Goal: Use online tool/utility

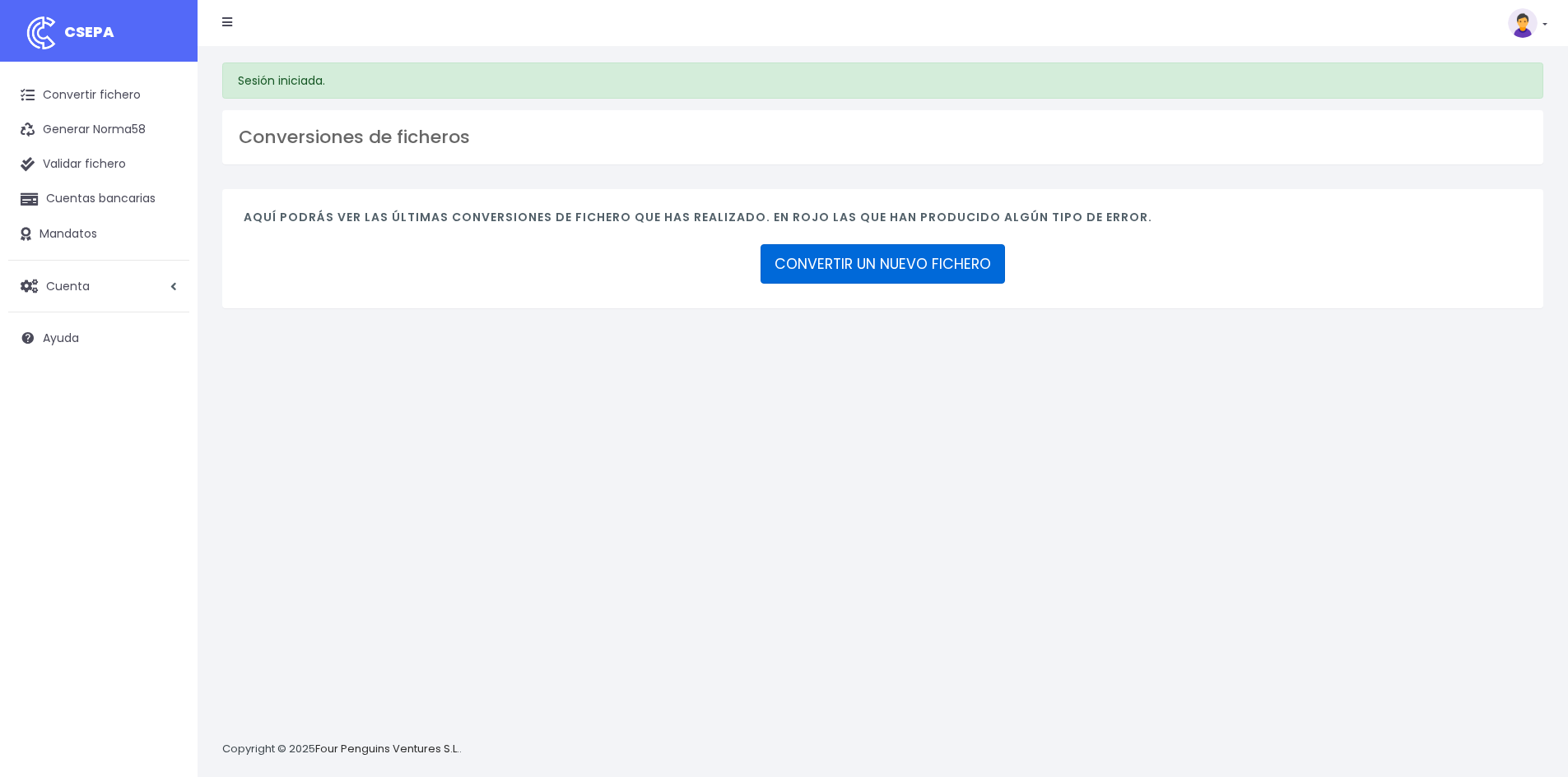
click at [911, 263] on link "CONVERTIR UN NUEVO FICHERO" at bounding box center [882, 263] width 244 height 39
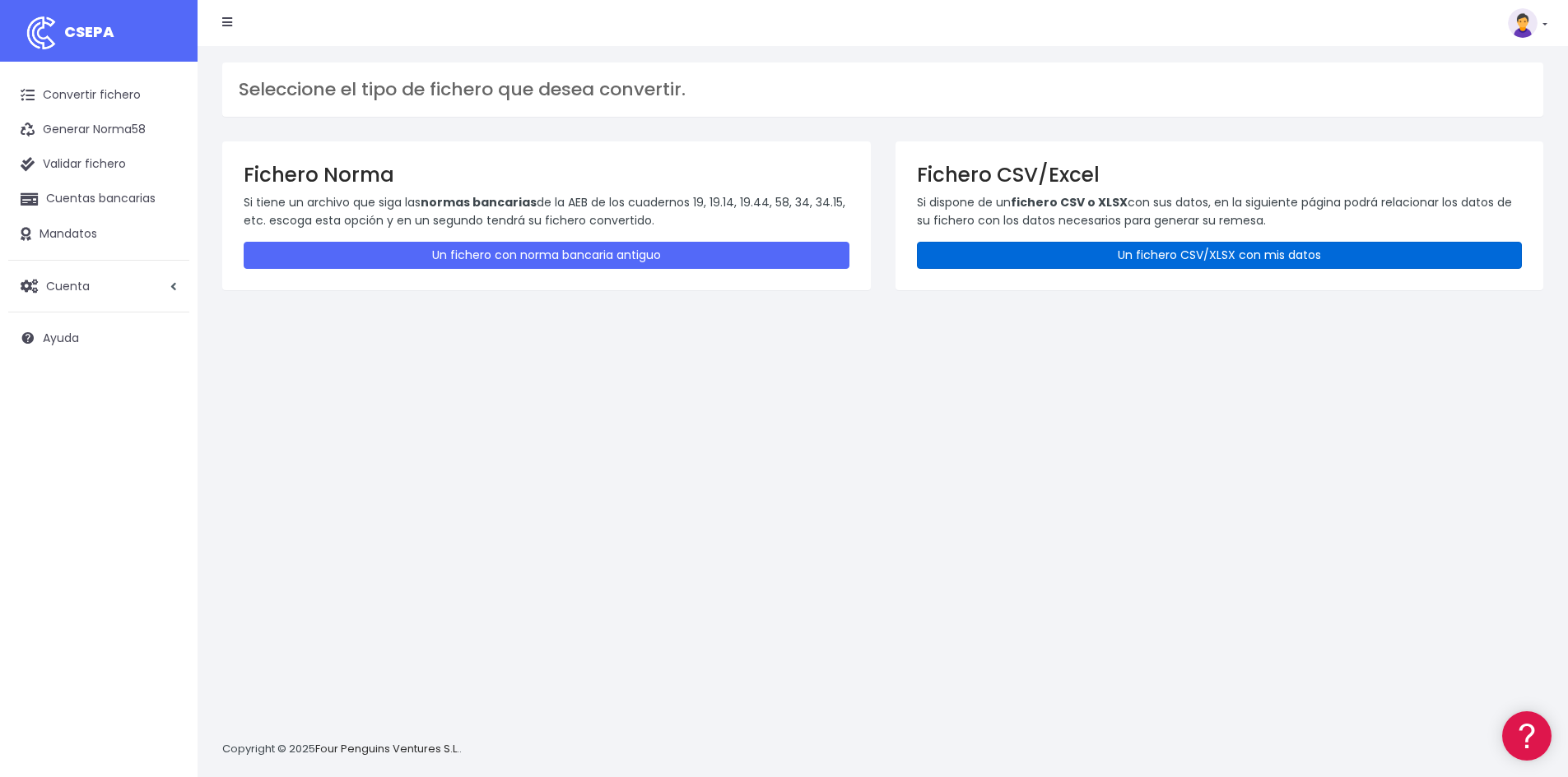
click at [962, 256] on link "Un fichero CSV/XLSX con mis datos" at bounding box center [1220, 255] width 606 height 27
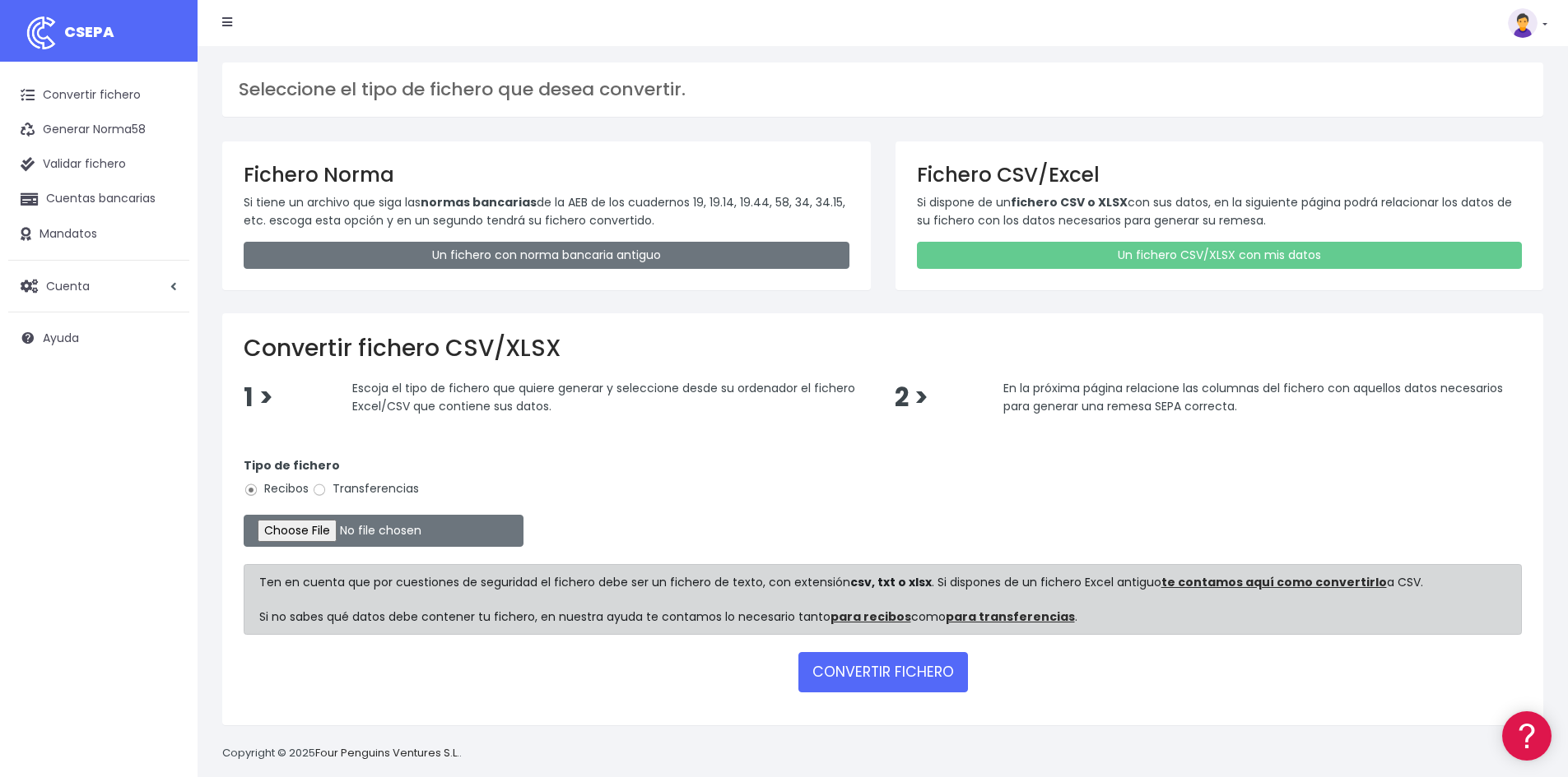
click at [341, 486] on label "Transferencias" at bounding box center [365, 489] width 107 height 18
click at [327, 486] on input "Transferencias" at bounding box center [319, 490] width 15 height 15
radio input "true"
click at [334, 528] on input "file" at bounding box center [383, 530] width 280 height 32
type input "C:\fakepath\Copia de Remesa Ajuste nominas septiembre.csv"
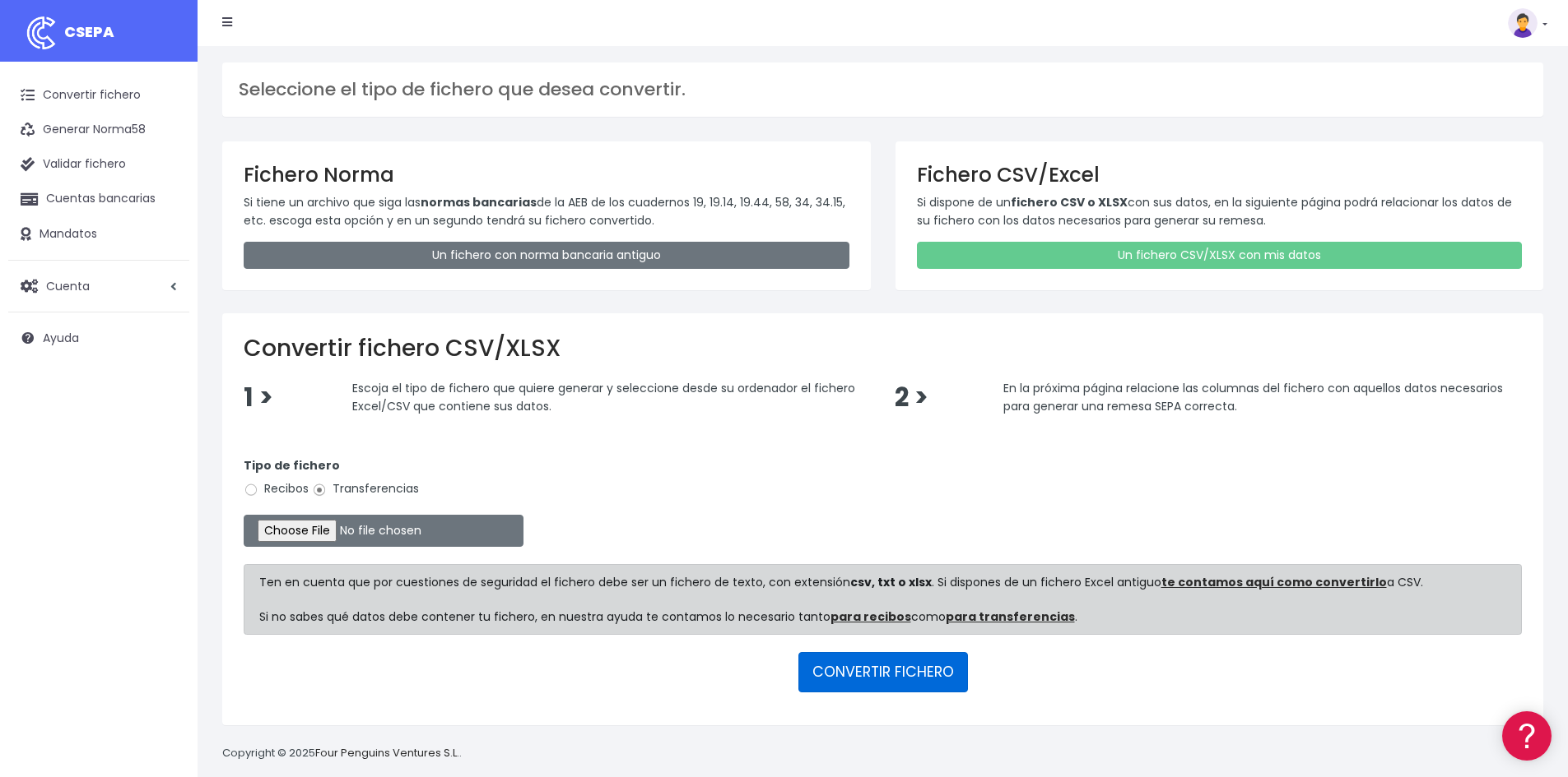
click at [890, 678] on button "CONVERTIR FICHERO" at bounding box center [883, 671] width 170 height 39
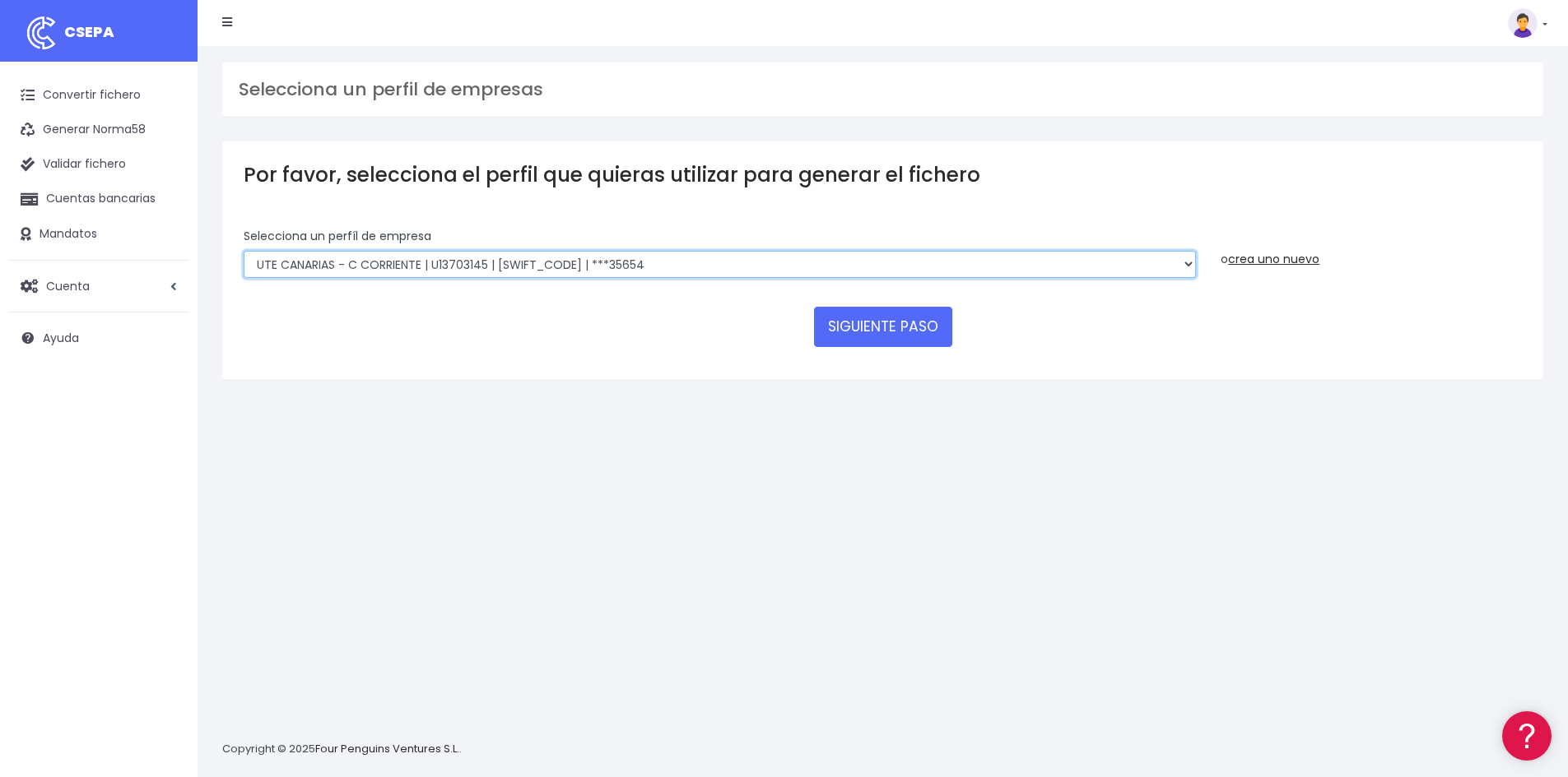
click at [579, 256] on select "INSTITUTO MEDITERRANEO DE ESTUDIOS DE PR | ES91001B53342739 | [SWIFT_CODE] | **…" at bounding box center [720, 265] width 953 height 28
select select "1472"
click at [243, 251] on select "INSTITUTO MEDITERRANEO DE ESTUDIOS DE PR | ES91001B53342739 | [SWIFT_CODE] | **…" at bounding box center [720, 265] width 953 height 28
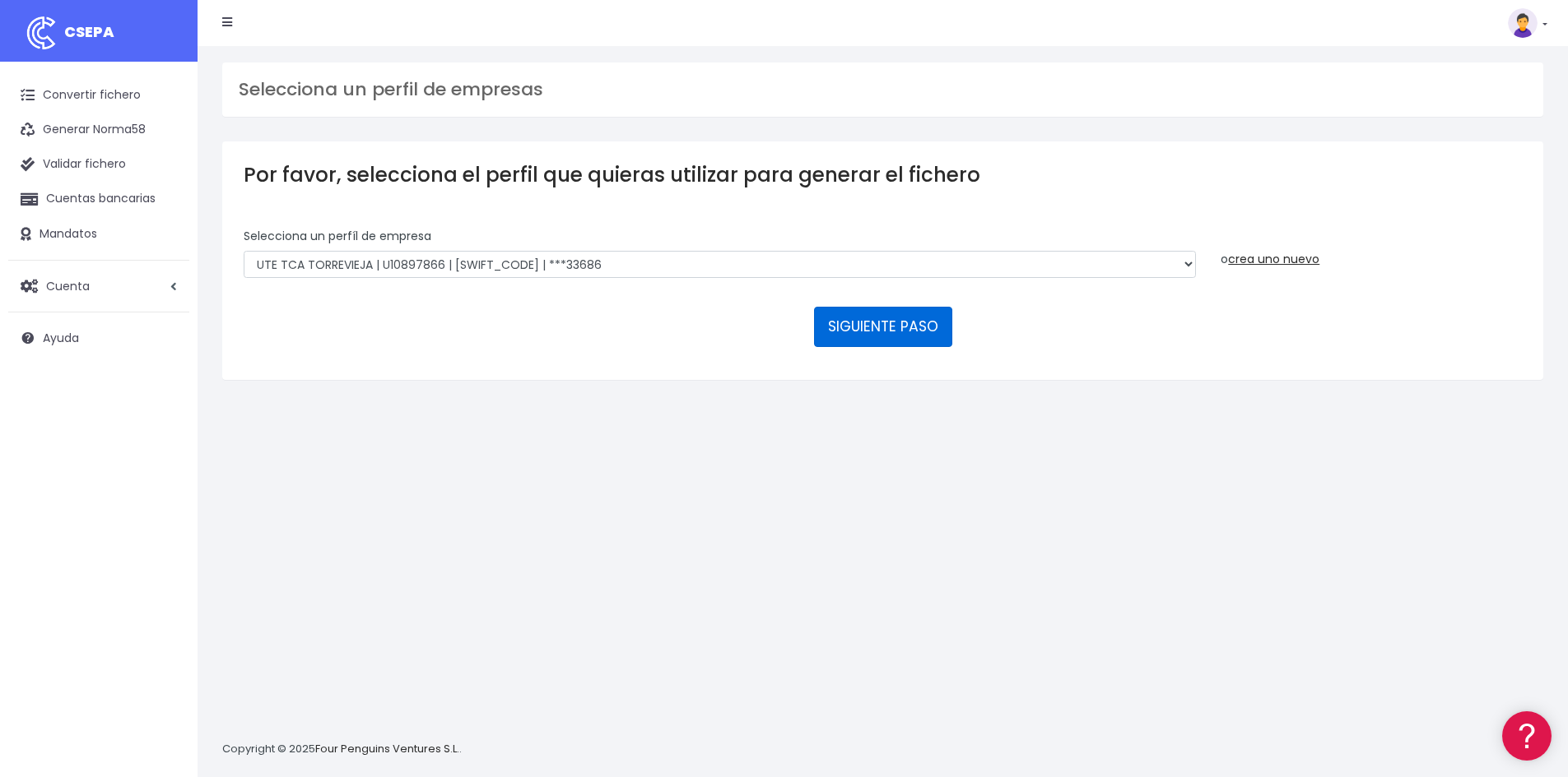
click at [921, 314] on button "SIGUIENTE PASO" at bounding box center [883, 326] width 138 height 39
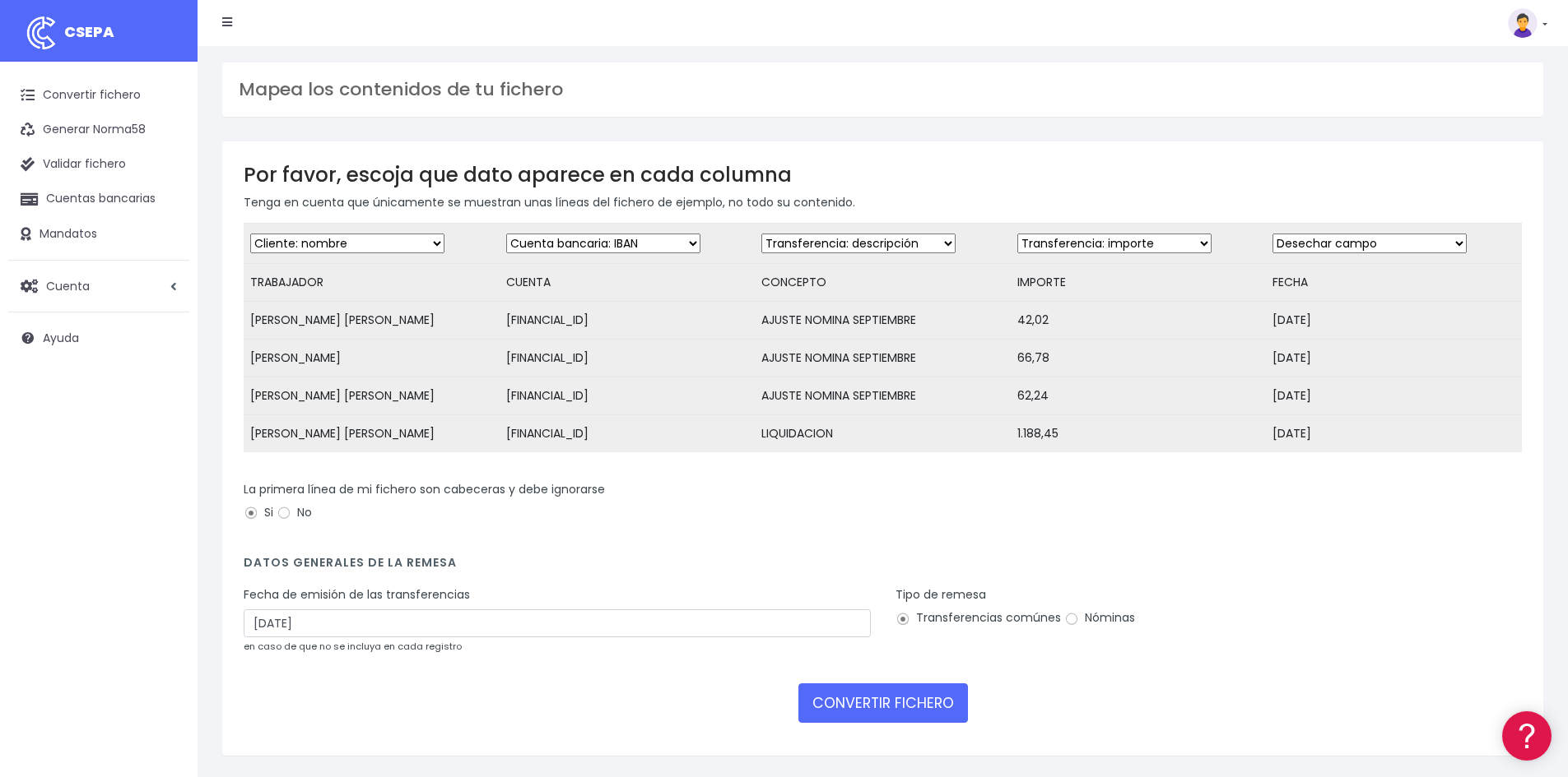
click at [1297, 246] on select "Desechar campo Cliente: nombre Cliente: DNI Cliente: Email Cliente: referencia …" at bounding box center [1369, 243] width 194 height 20
click at [1332, 241] on select "Desechar campo Cliente: nombre Cliente: DNI Cliente: Email Cliente: referencia …" at bounding box center [1369, 243] width 194 height 20
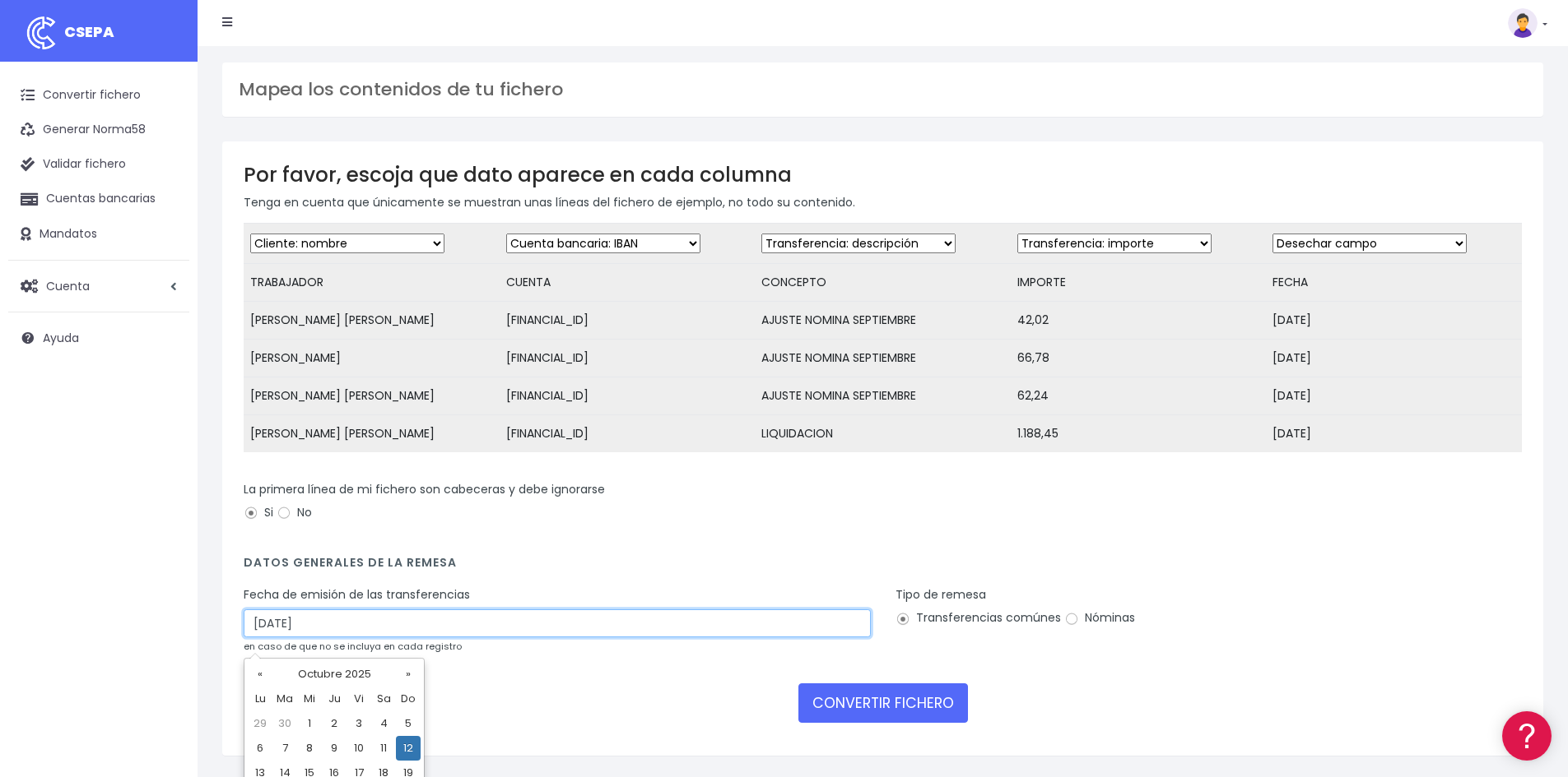
drag, startPoint x: 352, startPoint y: 630, endPoint x: 213, endPoint y: 630, distance: 139.0
click at [213, 630] on div "Por favor, escoja que dato aparece en cada columna Tenga en cuenta que únicamen…" at bounding box center [882, 449] width 1346 height 614
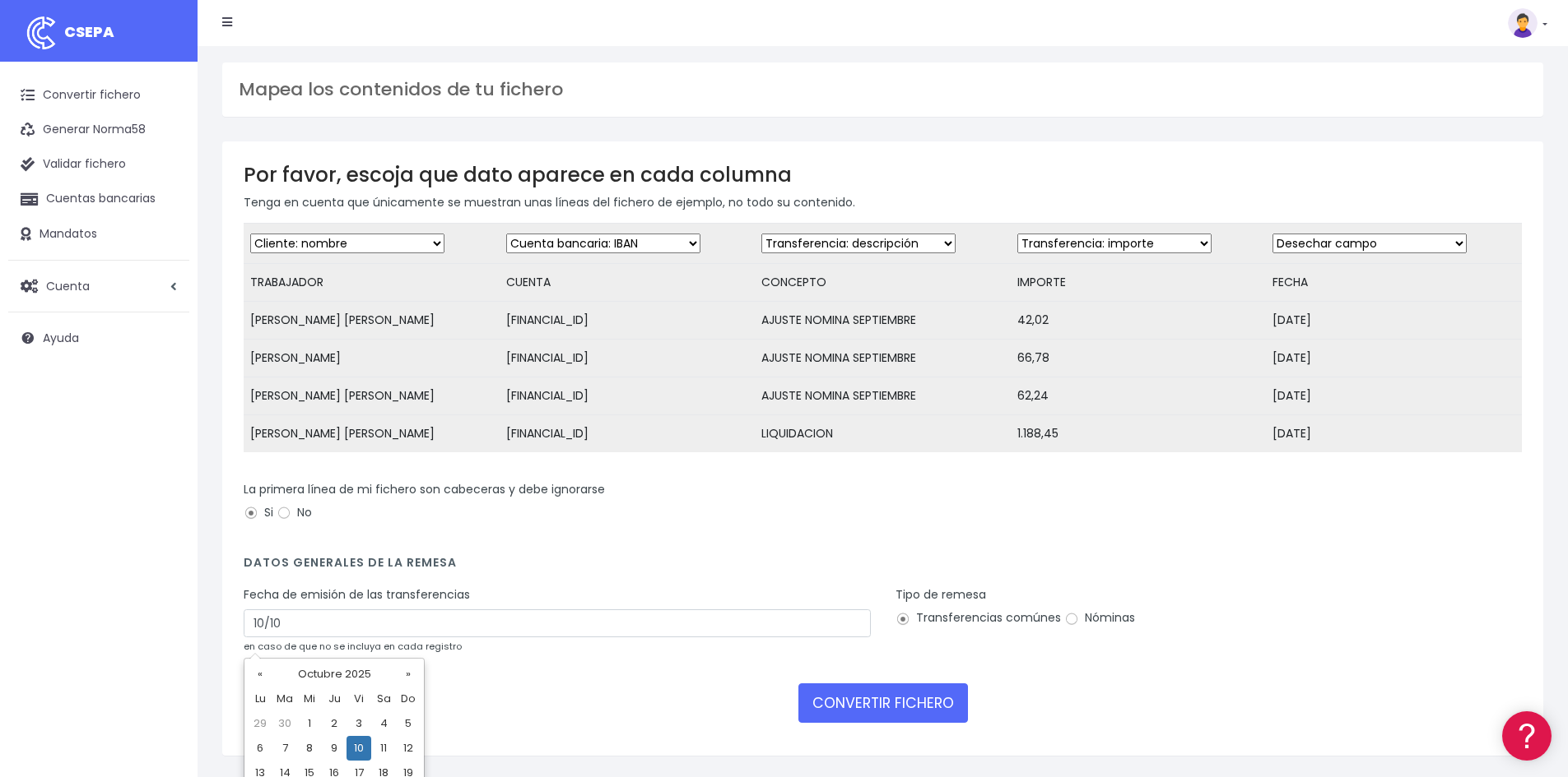
click at [365, 744] on td "10" at bounding box center [359, 748] width 25 height 24
type input "10/10/2025"
click at [1092, 621] on div "Tipo de remesa Transferencias comúnes Nóminas" at bounding box center [1209, 609] width 627 height 46
click at [1079, 626] on label "Nóminas" at bounding box center [1099, 618] width 71 height 18
click at [1079, 626] on input "Nóminas" at bounding box center [1071, 619] width 15 height 15
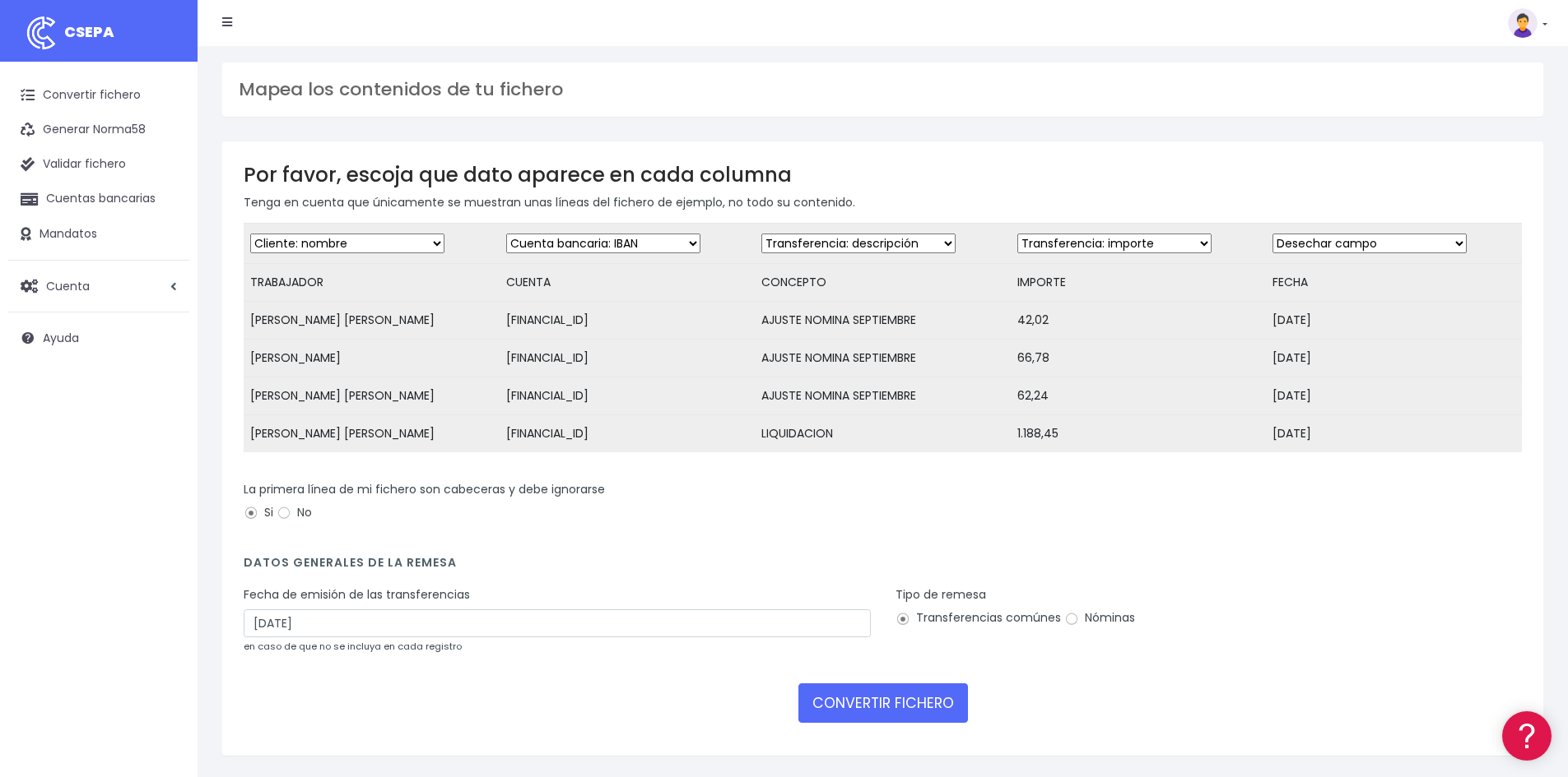
radio input "true"
click at [875, 716] on button "CONVERTIR FICHERO" at bounding box center [883, 703] width 170 height 39
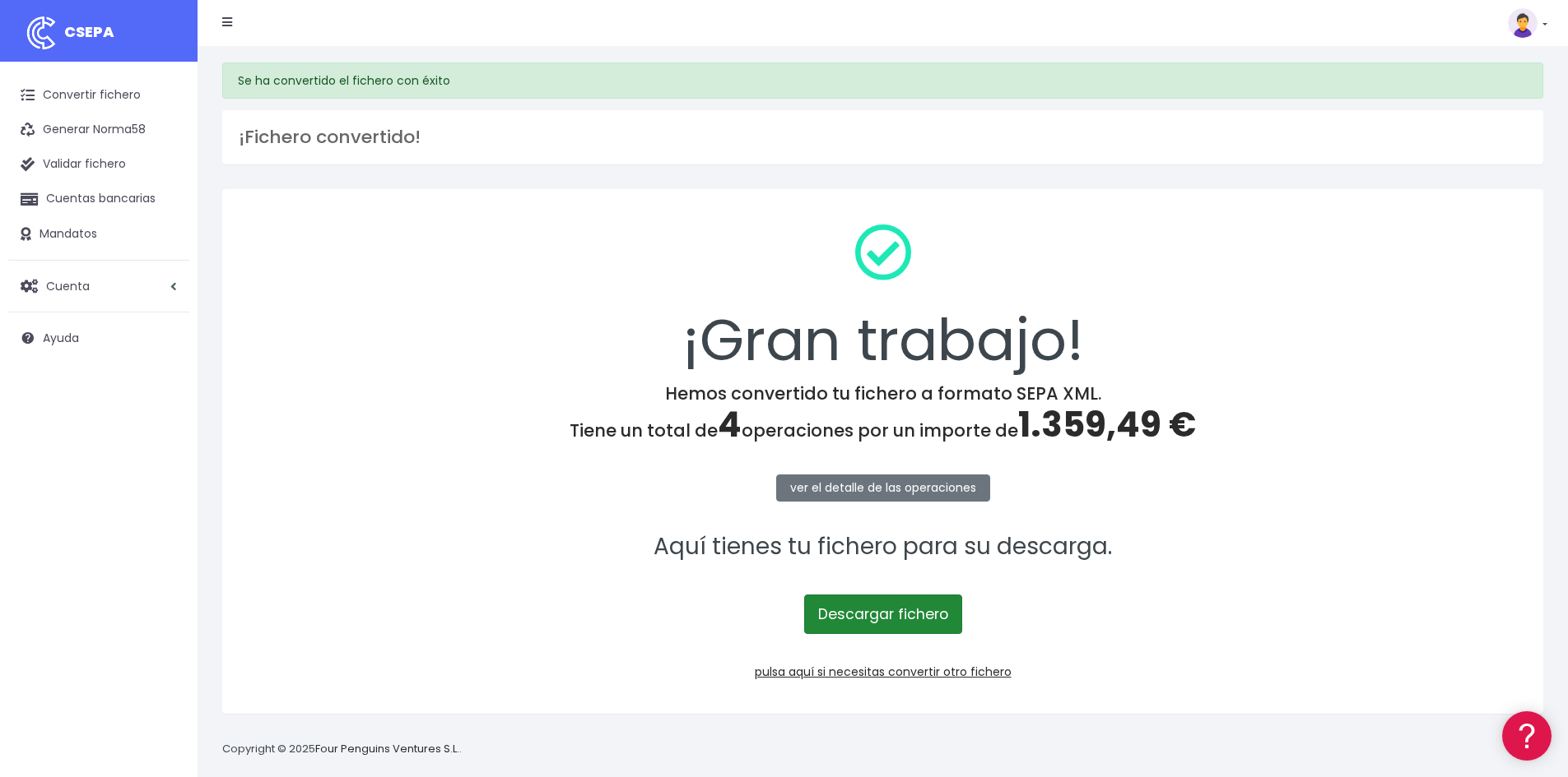
click at [868, 607] on link "Descargar fichero" at bounding box center [882, 614] width 158 height 39
